Goal: Find specific page/section

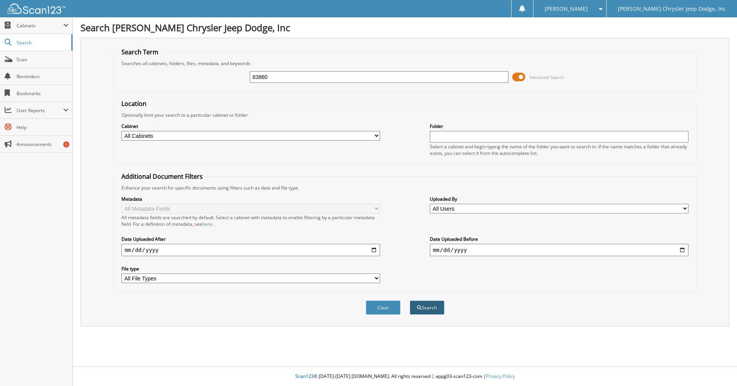
type input "83860"
click at [427, 305] on button "Search" at bounding box center [427, 308] width 35 height 14
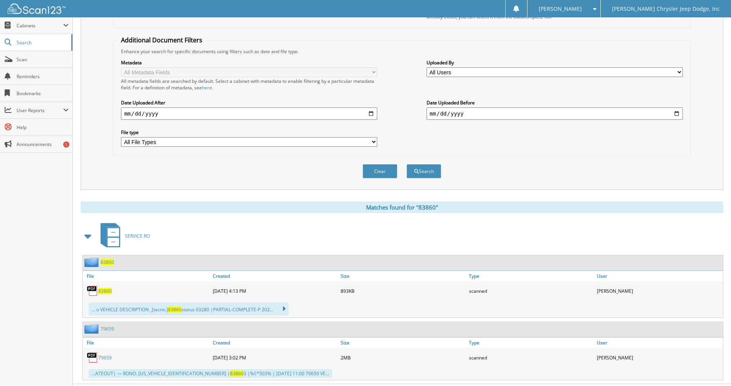
scroll to position [154, 0]
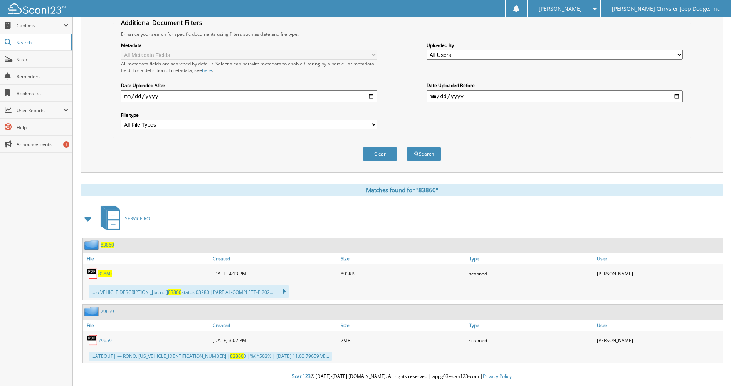
click at [104, 274] on span "83860" at bounding box center [104, 274] width 13 height 7
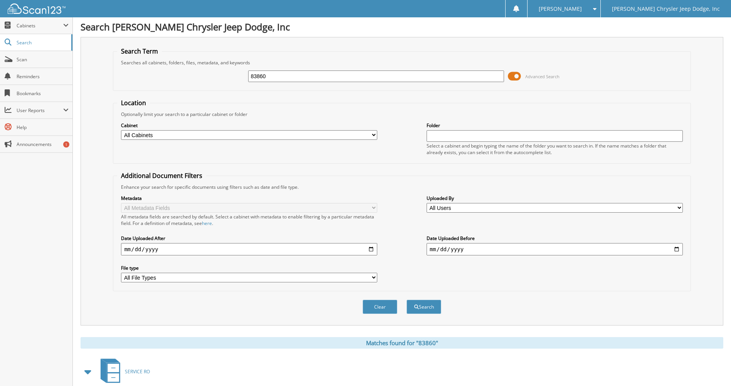
scroll to position [0, 0]
click at [270, 78] on input "83860" at bounding box center [376, 77] width 256 height 12
paste input "101225"
type input "101225"
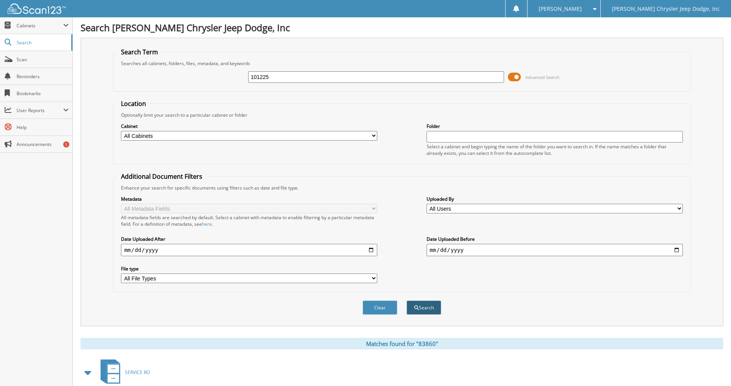
click at [425, 306] on button "Search" at bounding box center [424, 308] width 35 height 14
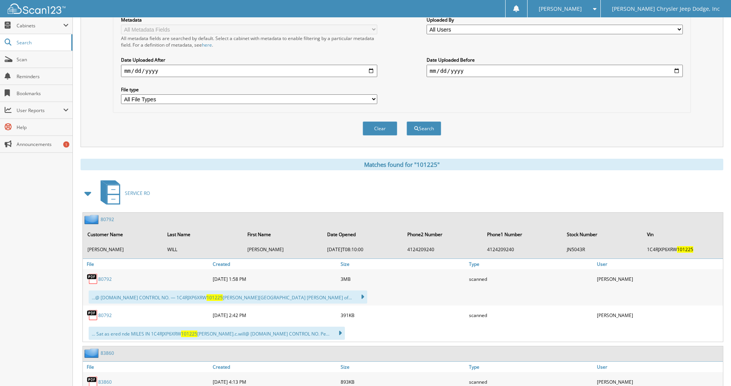
scroll to position [225, 0]
